Goal: Find specific page/section: Find specific page/section

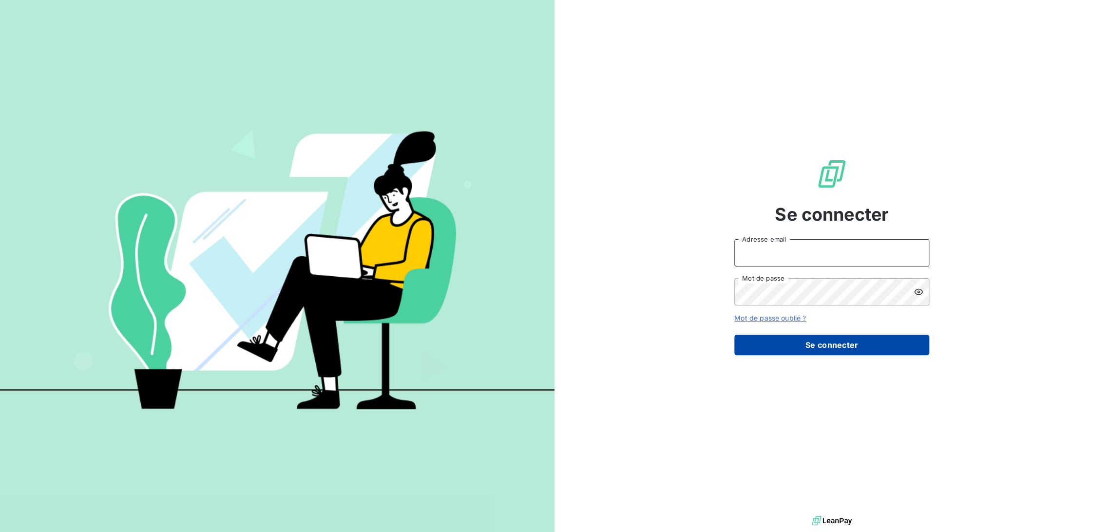
type input "[EMAIL_ADDRESS][DOMAIN_NAME]"
click at [801, 352] on button "Se connecter" at bounding box center [831, 345] width 195 height 20
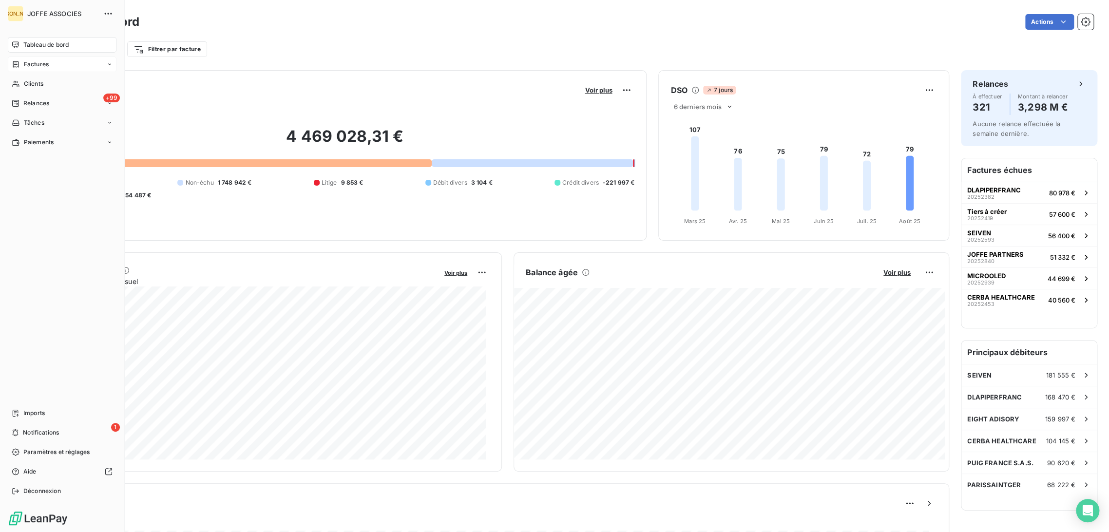
click at [23, 64] on div "Factures" at bounding box center [30, 64] width 37 height 9
